Goal: Find specific page/section: Find specific page/section

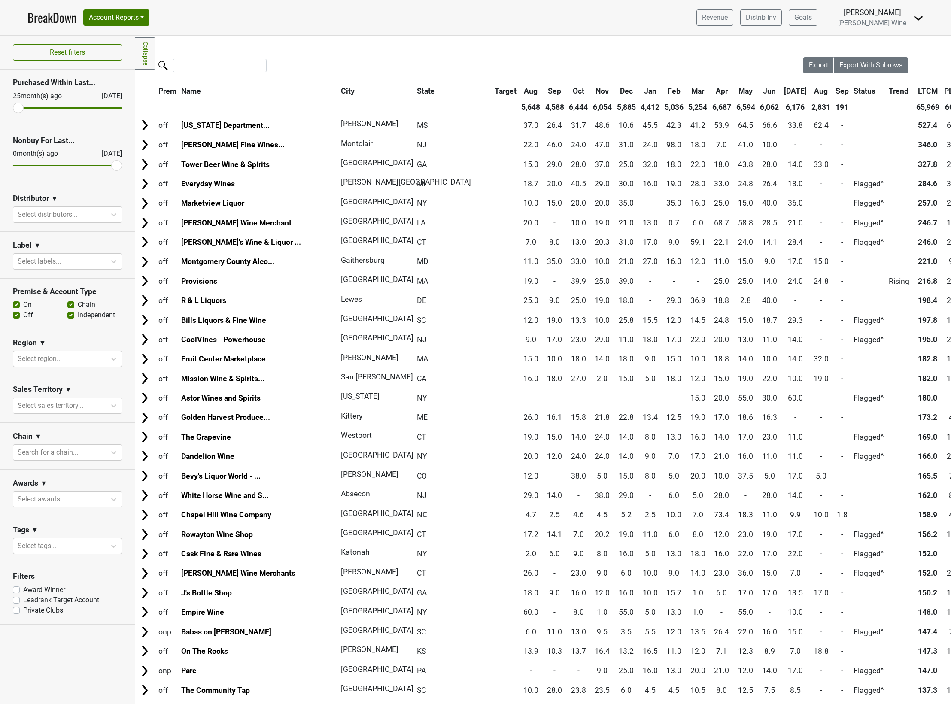
click at [298, 60] on div at bounding box center [469, 66] width 668 height 18
click at [338, 64] on div at bounding box center [469, 66] width 668 height 18
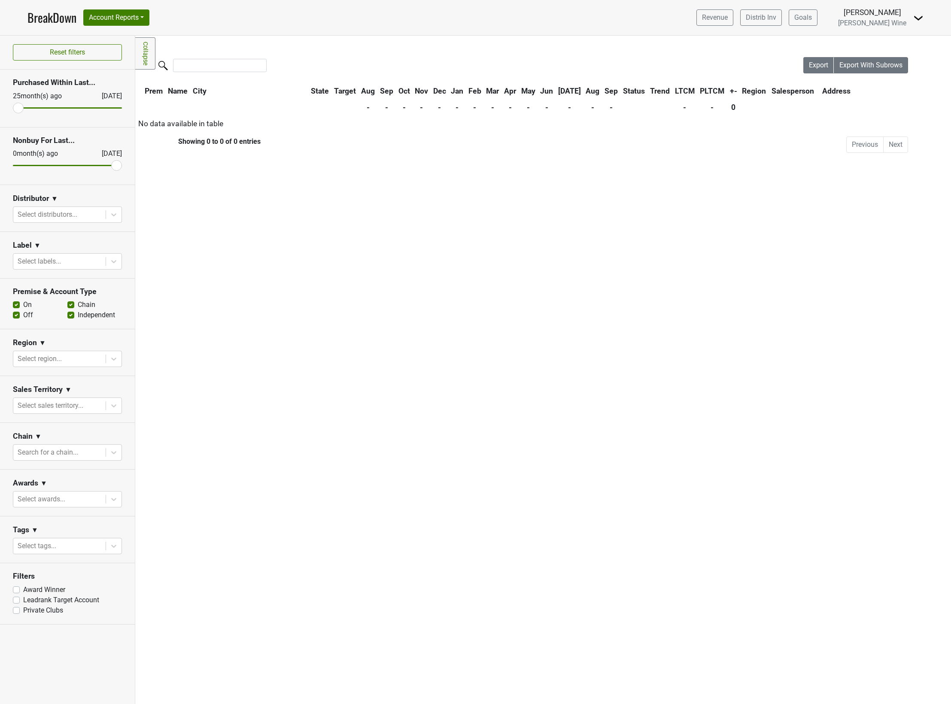
click at [355, 469] on div "Filters Collapse Loading, please wait... Please wait, your file is being downlo…" at bounding box center [542, 370] width 815 height 668
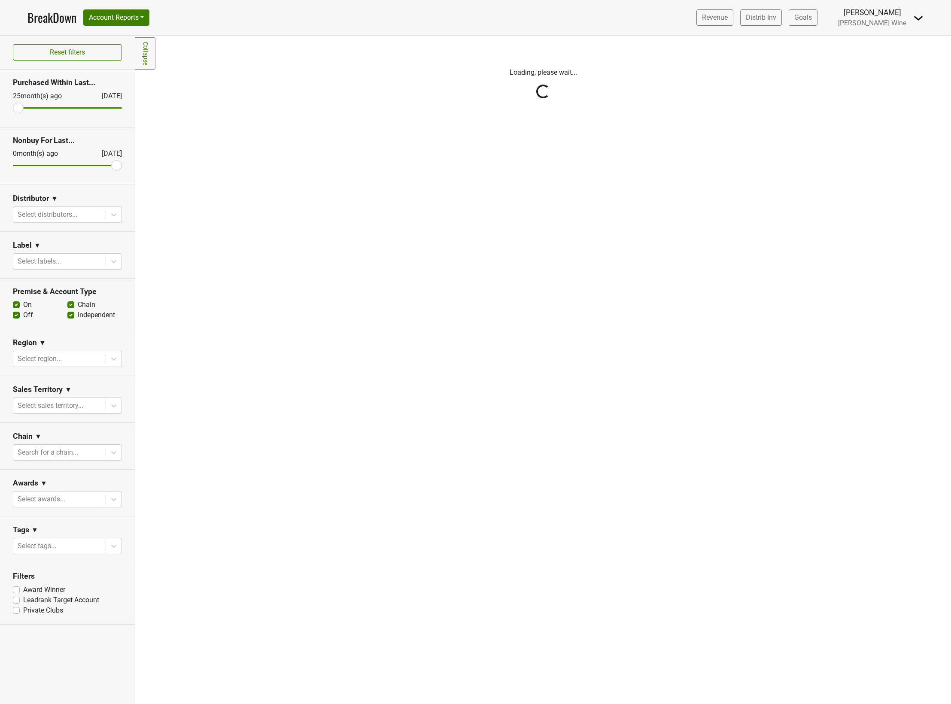
click at [282, 330] on div "Filters Collapse Loading, please wait..." at bounding box center [542, 370] width 815 height 668
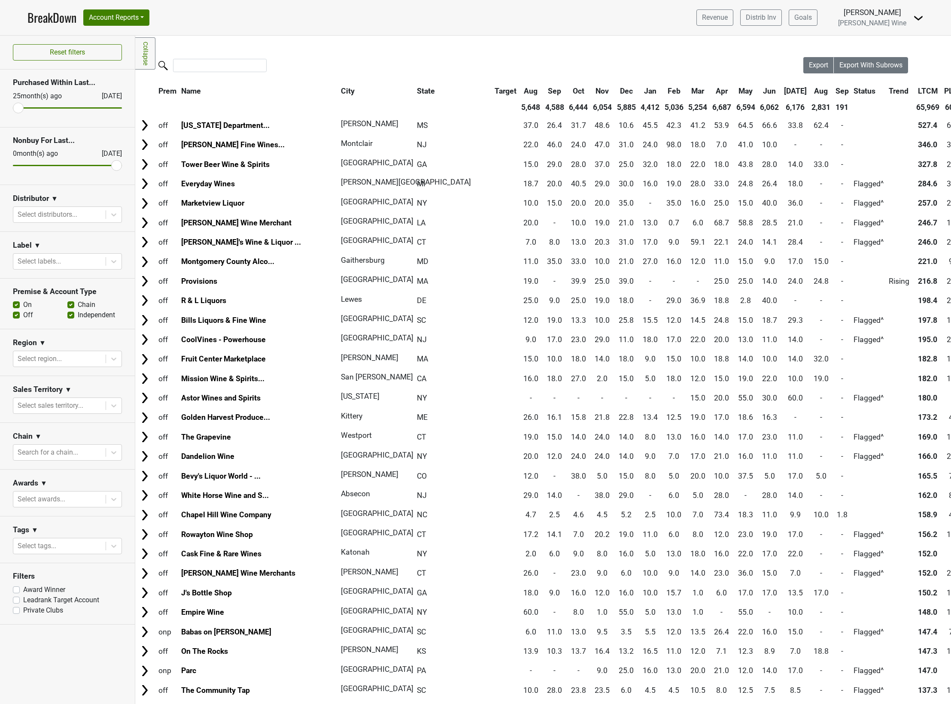
click at [387, 52] on div "Filters Collapse Loading, please wait... Please wait, your file is being downlo…" at bounding box center [542, 370] width 815 height 668
click at [55, 19] on link "BreakDown" at bounding box center [51, 18] width 49 height 18
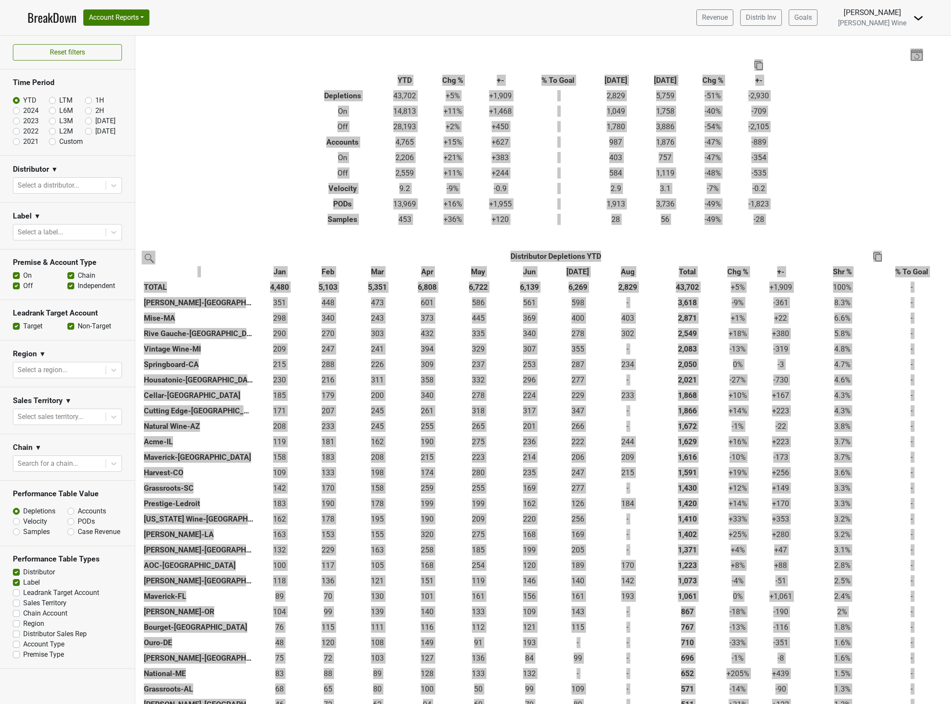
click at [218, 185] on div "Filters Breakdown Type YTD Chg % +- % To Goal Aug ‘[DATE] Chg % +- Depletions 4…" at bounding box center [542, 370] width 815 height 668
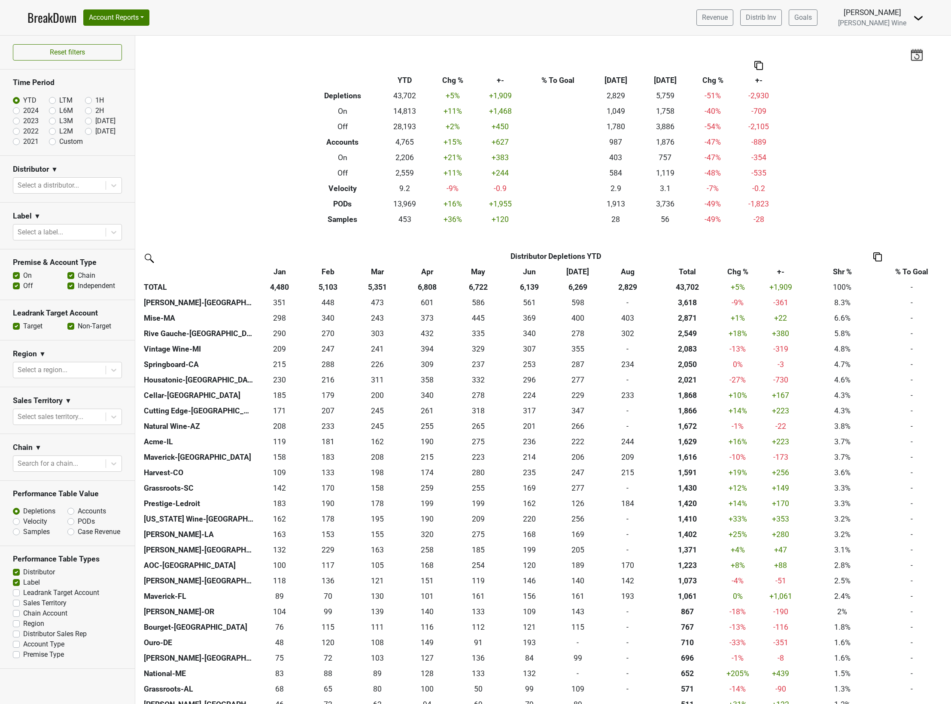
click at [233, 150] on div "Filters Breakdown Type YTD Chg % +- % To Goal Aug ‘[DATE] Chg % +- Depletions 4…" at bounding box center [542, 370] width 815 height 668
click at [210, 202] on div "Filters Breakdown Type YTD Chg % +- % To Goal Aug ‘[DATE] Chg % +- Depletions 4…" at bounding box center [542, 370] width 815 height 668
click at [203, 188] on div "Filters Breakdown Type YTD Chg % +- % To Goal Aug ‘25 Aug ‘24 Chg % +- Depletio…" at bounding box center [542, 370] width 815 height 668
click at [255, 204] on div "Filters Breakdown Type YTD Chg % +- % To Goal Aug ‘[DATE] Chg % +- Depletions 4…" at bounding box center [542, 370] width 815 height 668
click at [227, 175] on div "Filters Breakdown Type YTD Chg % +- % To Goal Aug ‘25 Aug ‘24 Chg % +- Depletio…" at bounding box center [542, 370] width 815 height 668
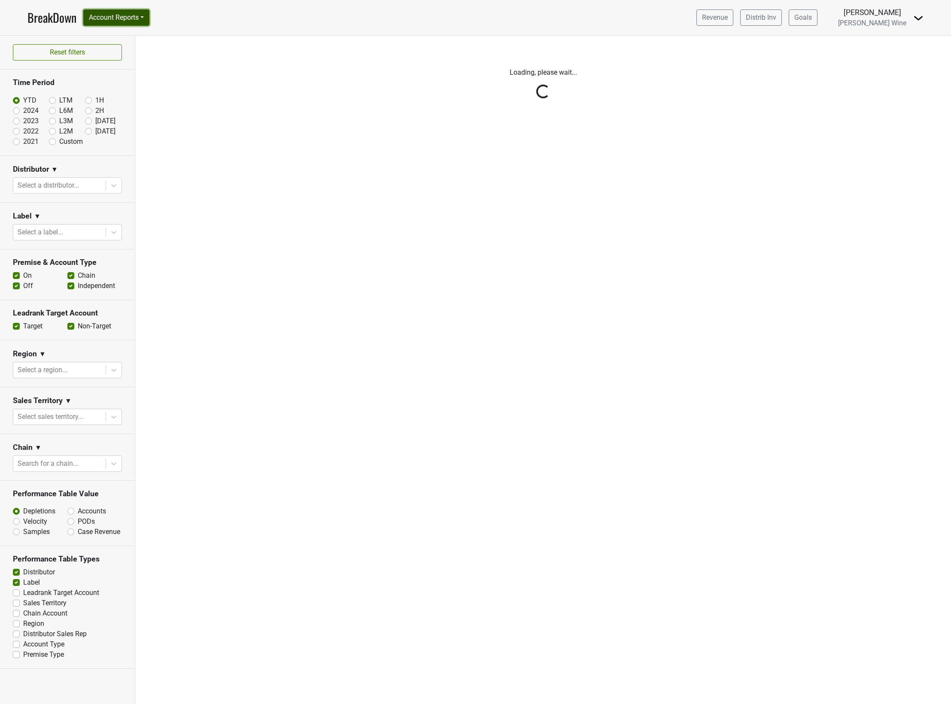
click at [118, 18] on button "Account Reports" at bounding box center [116, 17] width 66 height 16
click at [114, 40] on link "SuperRanker" at bounding box center [122, 37] width 76 height 14
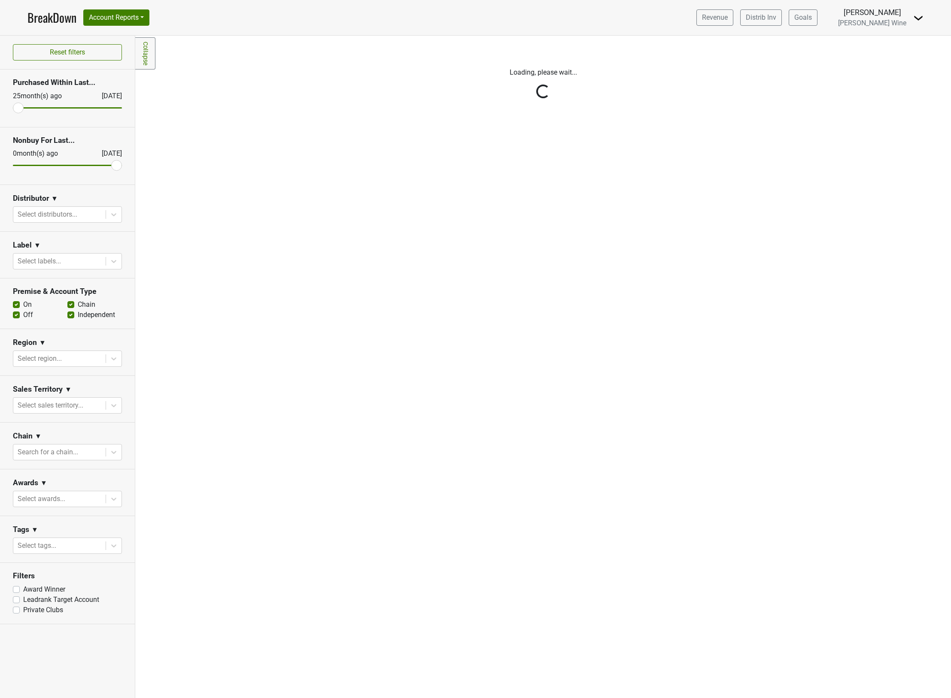
click at [300, 439] on div "Filters Collapse Loading, please wait..." at bounding box center [542, 367] width 815 height 663
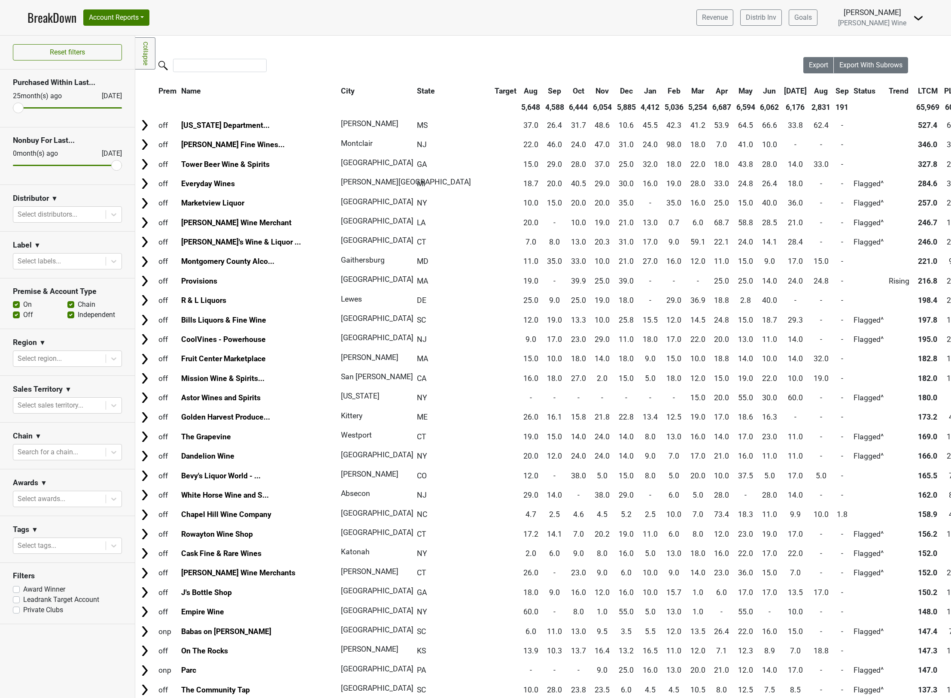
click at [359, 33] on nav "BreakDown Account Reports SuperRanker Map Award Progress Chain Compliance CRM N…" at bounding box center [475, 17] width 909 height 35
click at [97, 17] on button "Account Reports" at bounding box center [116, 17] width 66 height 16
click at [56, 16] on link "BreakDown" at bounding box center [51, 18] width 49 height 18
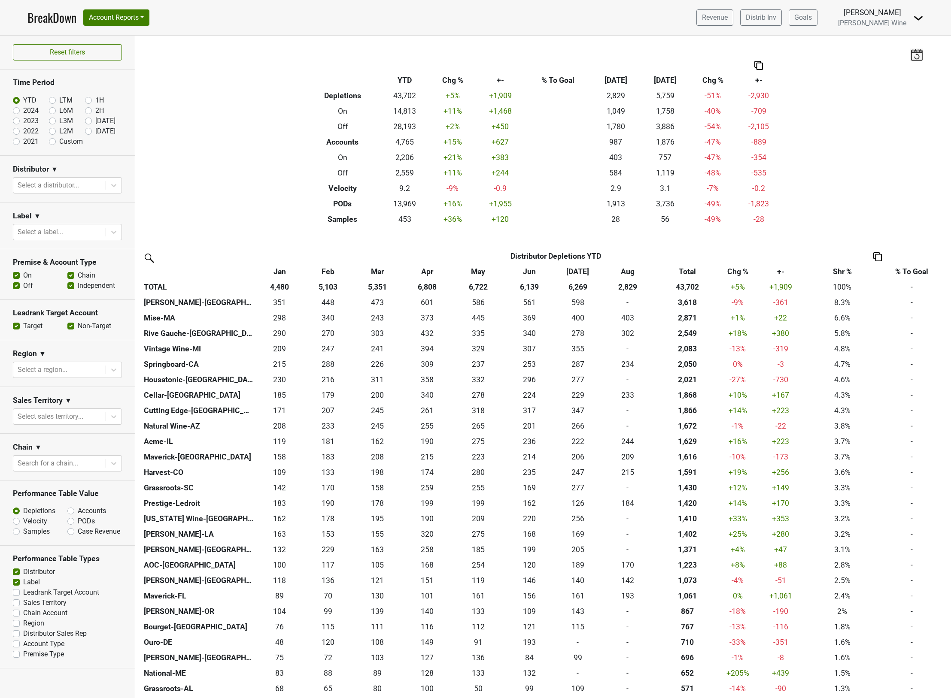
click at [233, 179] on div "Filters Breakdown Type YTD Chg % +- % To Goal Aug ‘[DATE] Chg % +- Depletions 4…" at bounding box center [542, 367] width 815 height 663
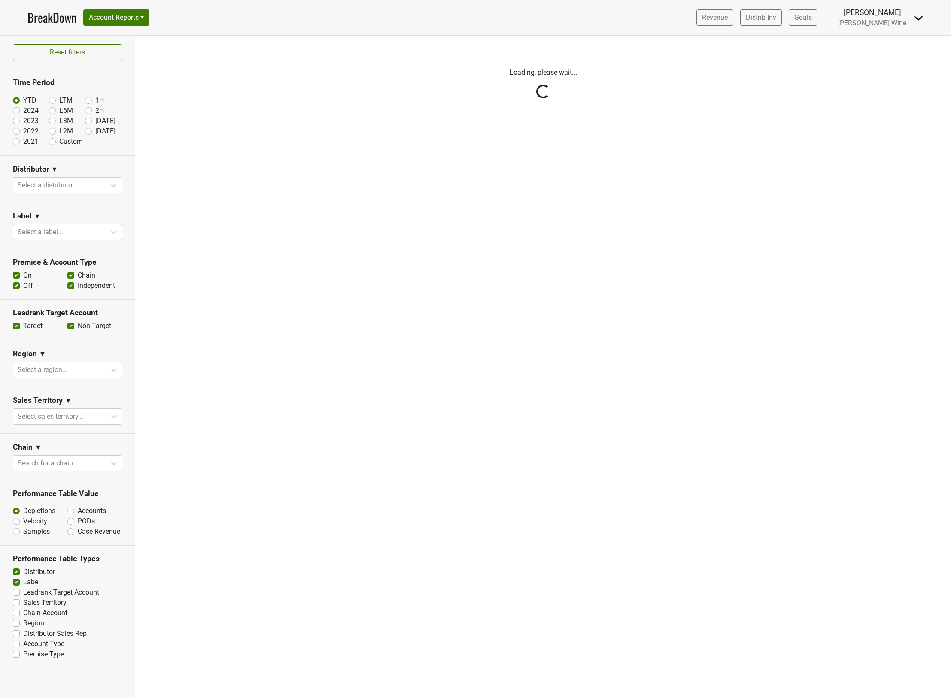
click at [276, 235] on div "Filters Loading, please wait..." at bounding box center [542, 367] width 815 height 663
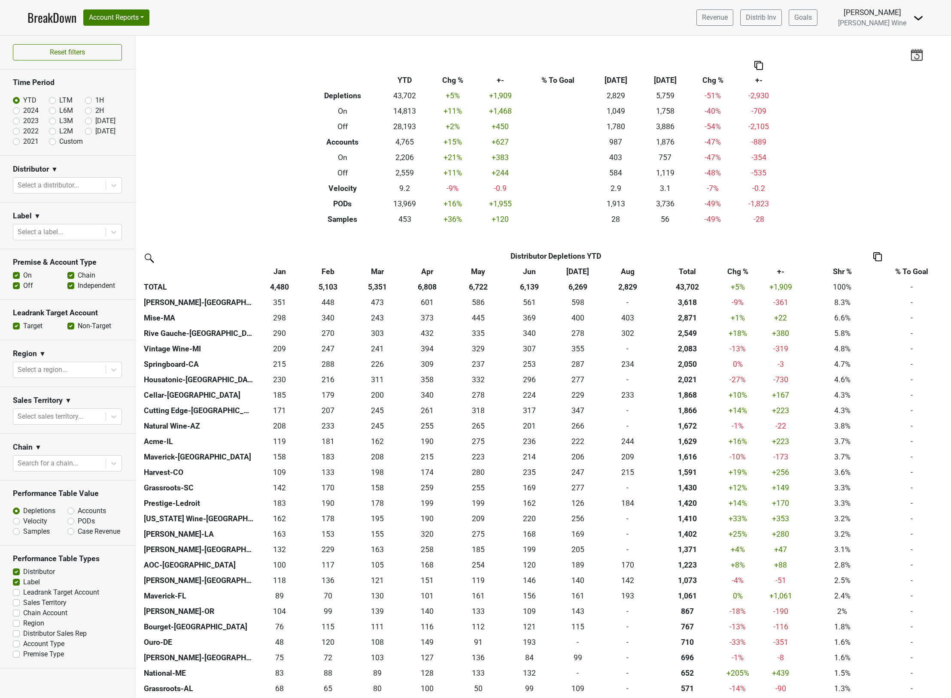
click at [246, 174] on div "Filters Breakdown Type YTD Chg % +- % To Goal Aug ‘[DATE] Chg % +- Depletions 4…" at bounding box center [542, 367] width 815 height 663
